Goal: Use online tool/utility: Utilize a website feature to perform a specific function

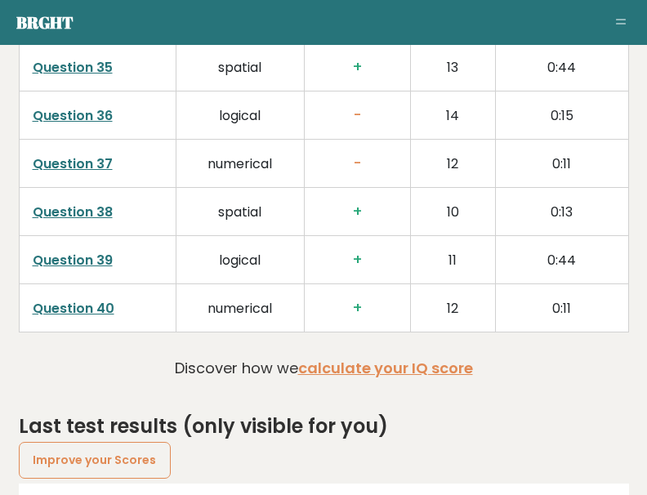
scroll to position [4339, 0]
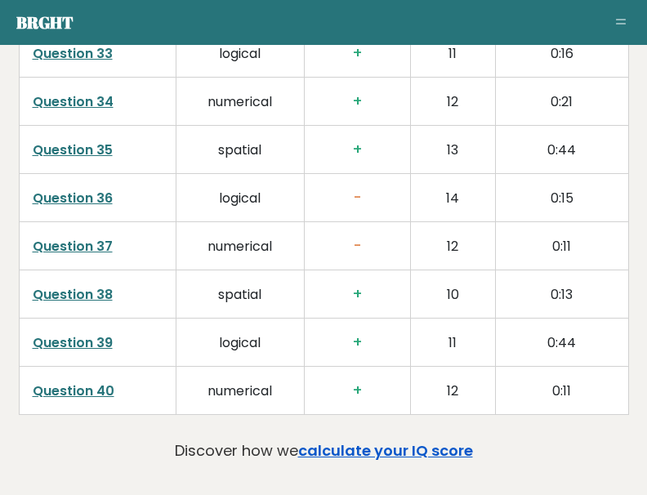
click at [456, 338] on link "calculate your IQ score" at bounding box center [385, 450] width 175 height 20
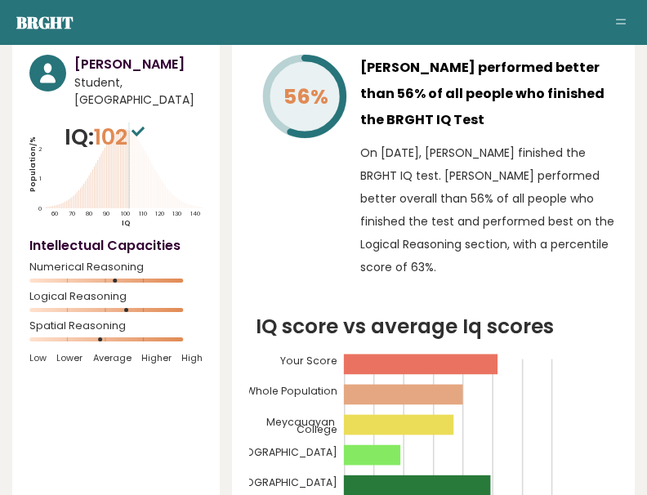
scroll to position [0, 0]
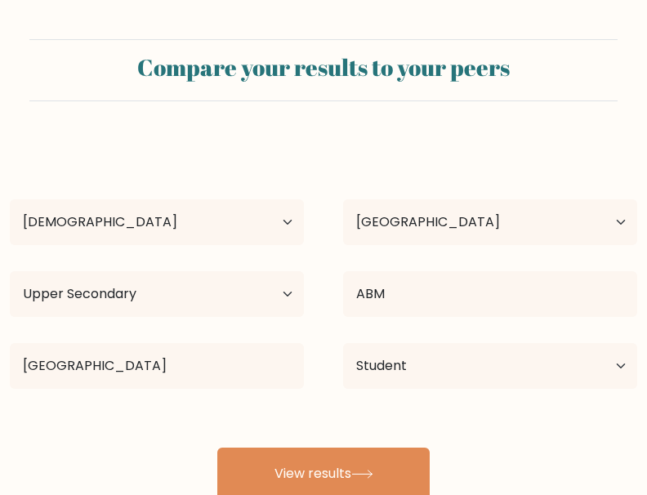
select select "25_34"
select select "KH"
select select "upper_secondary"
select select "student"
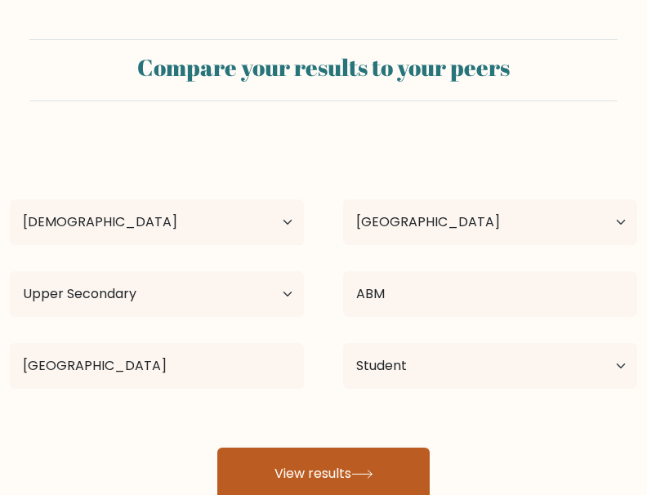
click at [315, 487] on button "View results" at bounding box center [323, 473] width 212 height 52
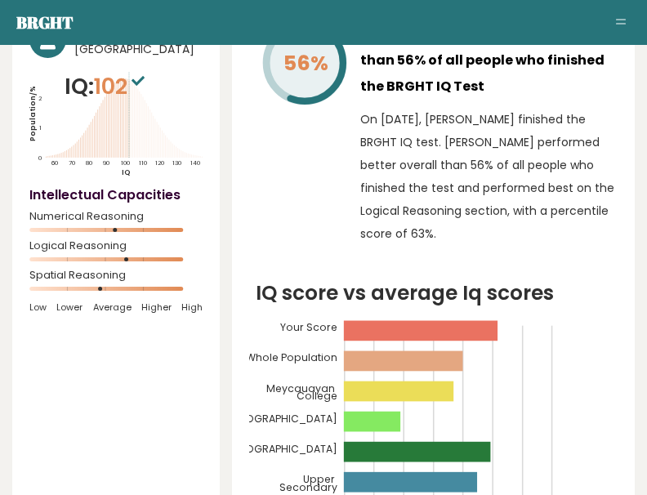
scroll to position [272, 0]
